Goal: Find specific page/section: Find specific page/section

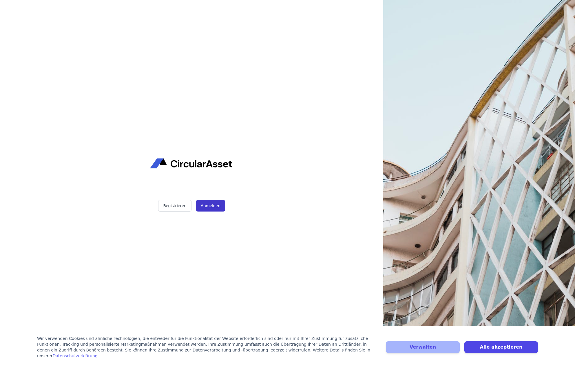
click at [207, 202] on button "Anmelden" at bounding box center [210, 206] width 29 height 12
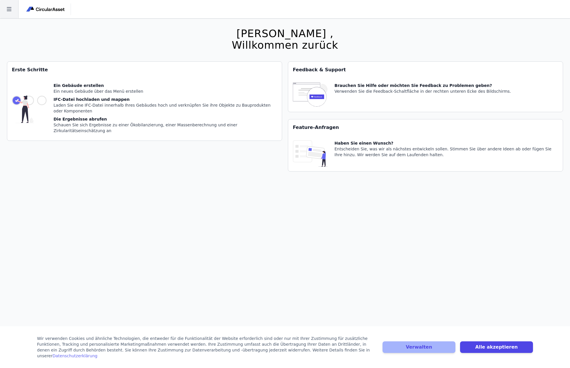
click at [4, 12] on icon at bounding box center [9, 9] width 18 height 18
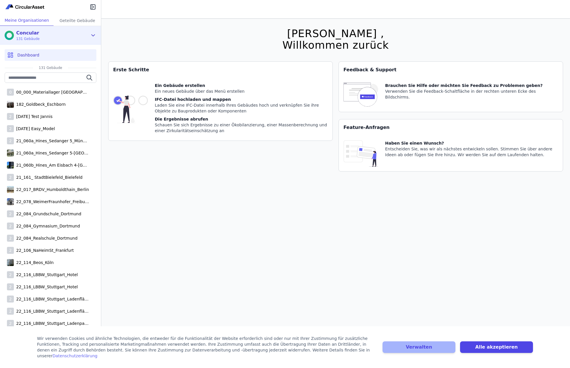
click at [85, 36] on div "Concular 131 Gebäude" at bounding box center [46, 36] width 83 height 12
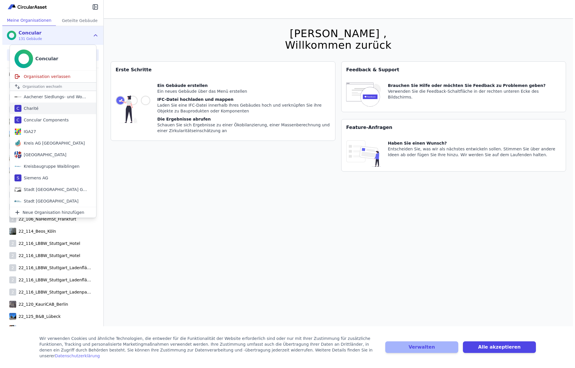
scroll to position [29, 0]
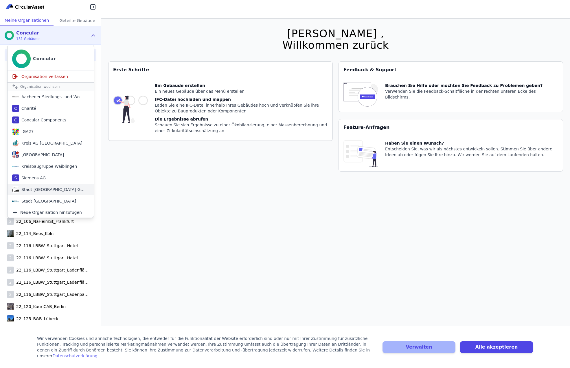
click at [52, 190] on div "Stadt [GEOGRAPHIC_DATA] Gebäudemanagement" at bounding box center [52, 189] width 67 height 6
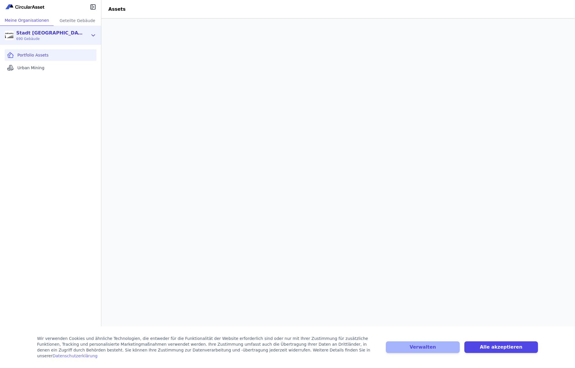
click at [9, 34] on img at bounding box center [9, 35] width 9 height 9
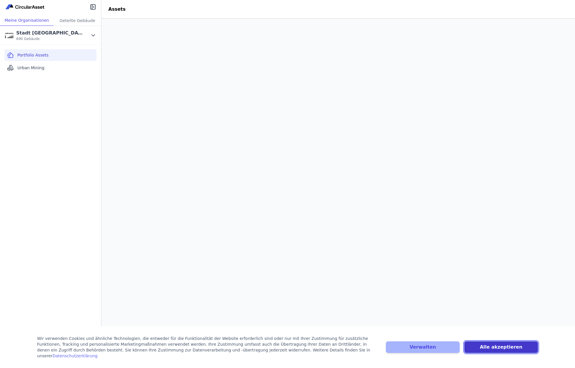
click at [524, 351] on button "Alle akzeptieren" at bounding box center [501, 347] width 74 height 12
